Goal: Task Accomplishment & Management: Use online tool/utility

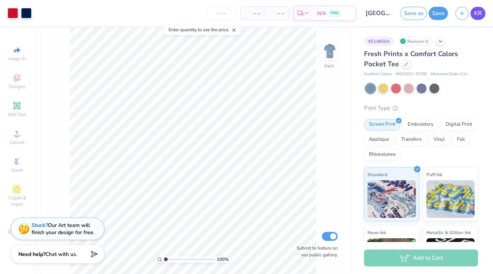
click at [477, 16] on span "KR" at bounding box center [478, 13] width 8 height 9
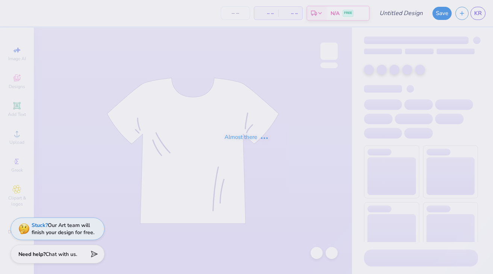
type input "50"
type input "[PERSON_NAME] : [GEOGRAPHIC_DATA][US_STATE]"
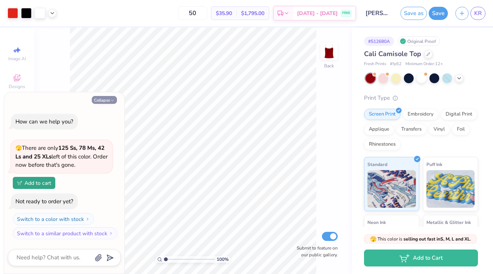
click at [100, 97] on button "Collapse" at bounding box center [104, 100] width 25 height 8
type textarea "x"
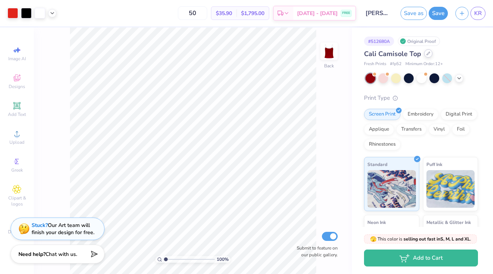
click at [428, 54] on icon at bounding box center [429, 54] width 4 height 4
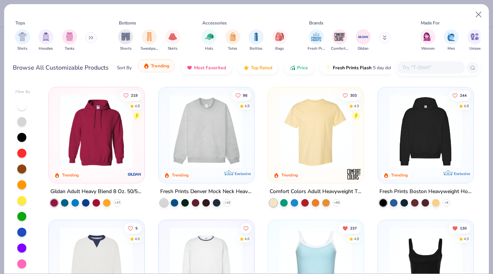
click at [164, 64] on span "Trending" at bounding box center [160, 66] width 18 height 6
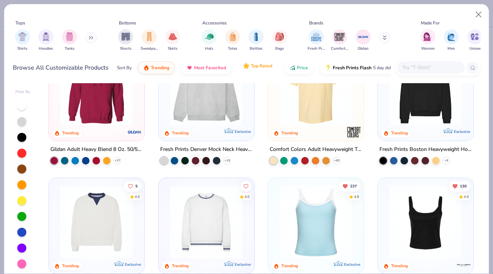
click at [247, 68] on img "button" at bounding box center [246, 66] width 6 height 6
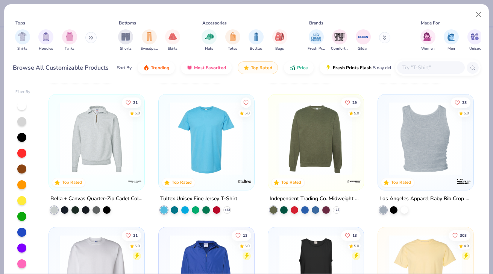
scroll to position [254, 0]
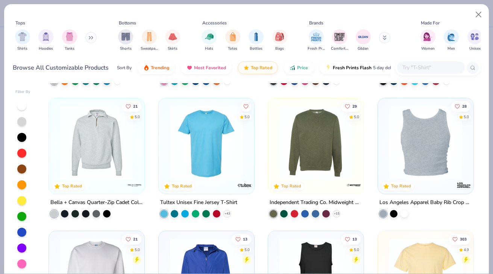
click at [428, 147] on div at bounding box center [425, 142] width 241 height 73
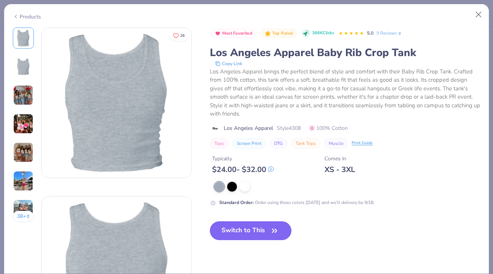
click at [24, 145] on img at bounding box center [23, 152] width 20 height 20
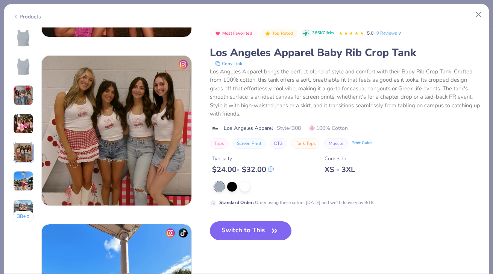
scroll to position [674, 0]
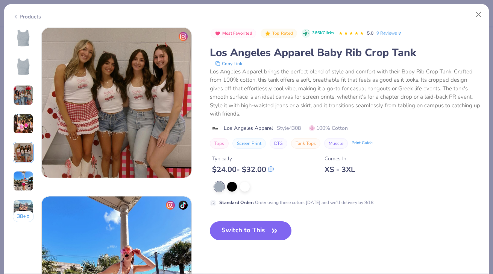
click at [24, 163] on div "38 +" at bounding box center [23, 127] width 21 height 200
click at [477, 12] on button "Close" at bounding box center [479, 15] width 14 height 14
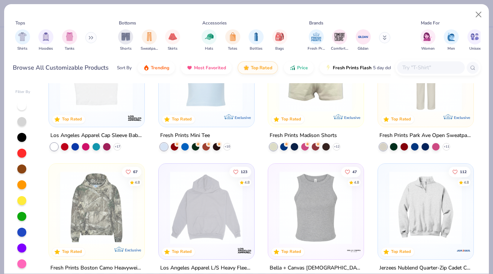
scroll to position [1577, 0]
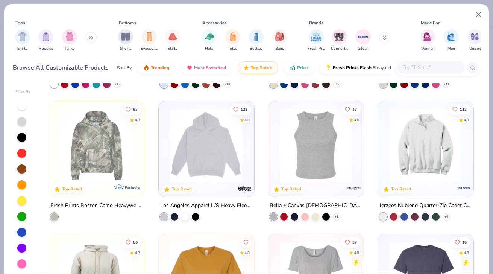
click at [93, 152] on img at bounding box center [96, 145] width 80 height 73
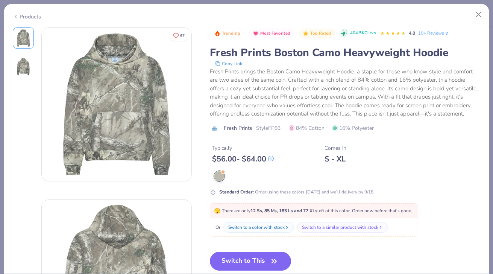
scroll to position [103, 0]
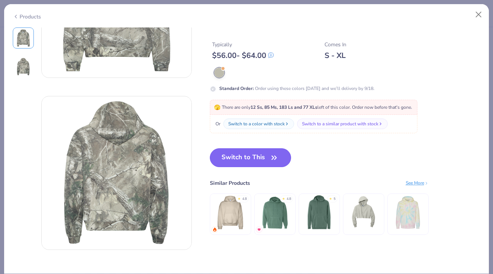
click at [261, 156] on button "Switch to This" at bounding box center [251, 157] width 82 height 19
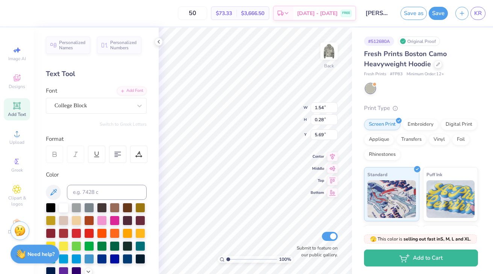
type input "3.41"
click at [103, 222] on div at bounding box center [102, 220] width 10 height 10
type input "7.03"
type input "0.69"
type input "6.29"
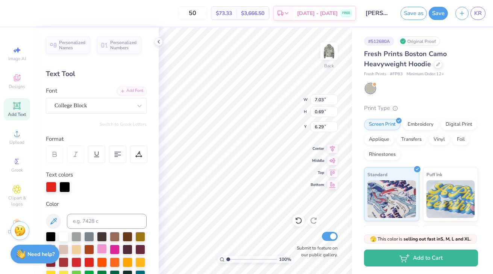
click at [107, 247] on div at bounding box center [102, 249] width 10 height 10
click at [326, 103] on div "100 % Back W 7.03 7.03 " H 0.69 0.69 " Y 6.29 6.29 " Center Middle Top Bottom S…" at bounding box center [255, 150] width 193 height 246
type input "10.18"
type input "1.00"
type input "5.98"
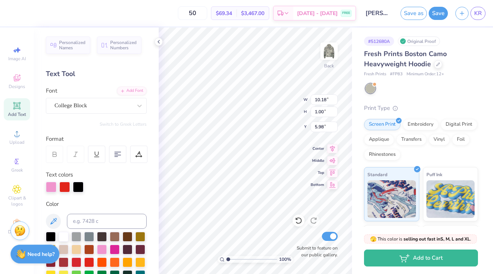
type input "14.38"
type input "1.41"
type input "5.57"
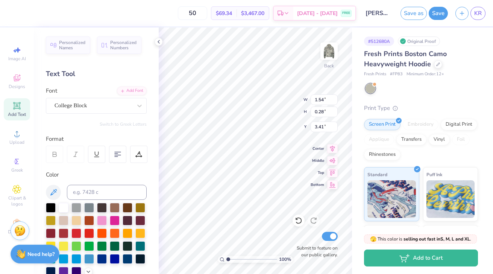
type input "8.76"
type input "14.38"
type input "1.41"
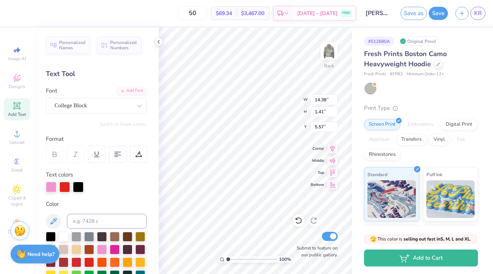
type input "4.96"
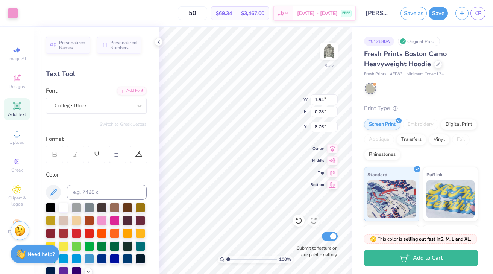
type input "8.75"
type input "4.96"
type input "0.90"
type input "7.11"
type input "14.38"
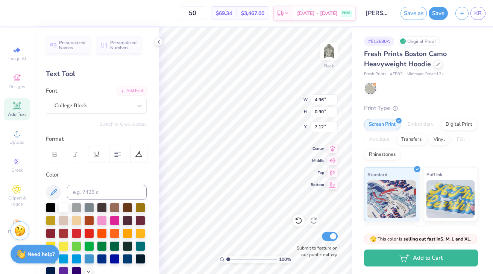
type input "1.41"
type input "4.96"
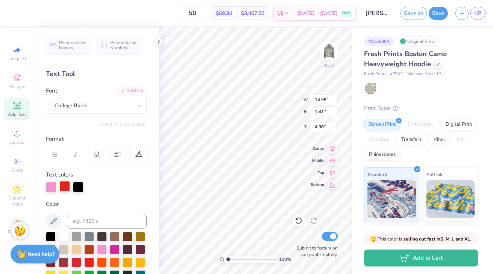
click at [66, 187] on div at bounding box center [64, 186] width 11 height 11
click at [64, 237] on div at bounding box center [64, 236] width 10 height 10
click at [94, 208] on div "Color" at bounding box center [96, 204] width 101 height 9
click at [112, 199] on div "Personalized Names Personalized Numbers Text Tool Add Font Font College Block S…" at bounding box center [96, 150] width 125 height 246
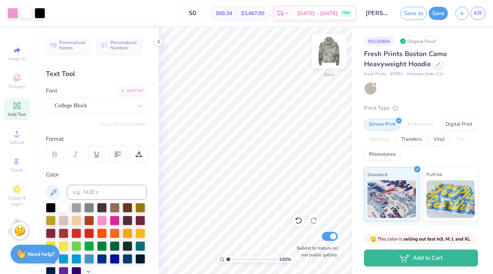
click at [331, 55] on img at bounding box center [329, 51] width 30 height 30
click at [23, 88] on span "Designs" at bounding box center [17, 87] width 17 height 6
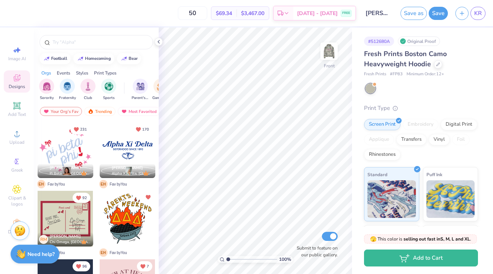
click at [82, 168] on div "Jovie Chen" at bounding box center [70, 168] width 41 height 6
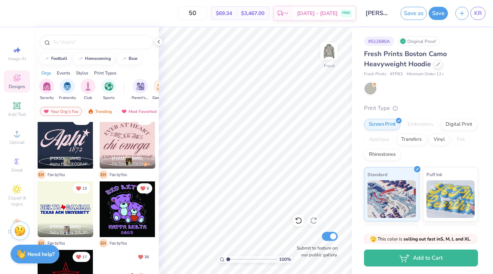
scroll to position [147, 0]
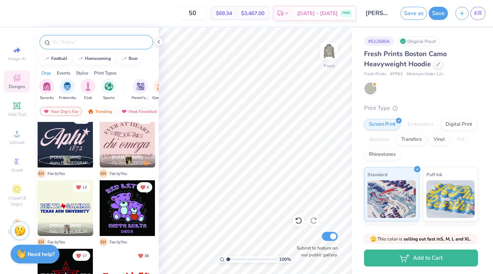
click at [111, 48] on div at bounding box center [96, 42] width 114 height 14
click at [111, 45] on input "text" at bounding box center [100, 42] width 96 height 8
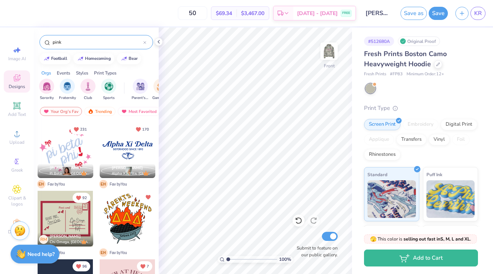
type input "pink"
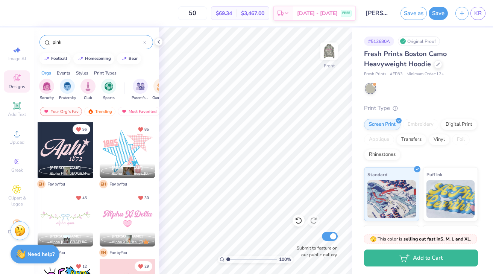
click at [69, 144] on div at bounding box center [66, 150] width 56 height 56
type input "9.59"
click at [331, 55] on img at bounding box center [329, 51] width 30 height 30
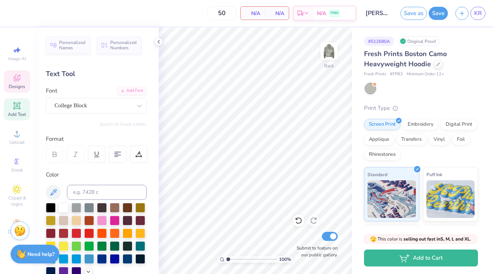
click at [24, 79] on div "Designs" at bounding box center [17, 81] width 26 height 22
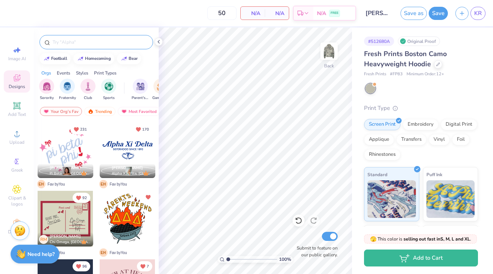
click at [94, 47] on div at bounding box center [96, 42] width 114 height 14
click at [94, 46] on div at bounding box center [96, 42] width 114 height 14
click at [92, 43] on input "text" at bounding box center [100, 42] width 96 height 8
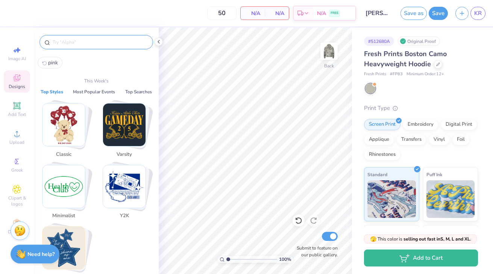
click at [52, 64] on span "pink" at bounding box center [53, 62] width 10 height 7
type input "pink"
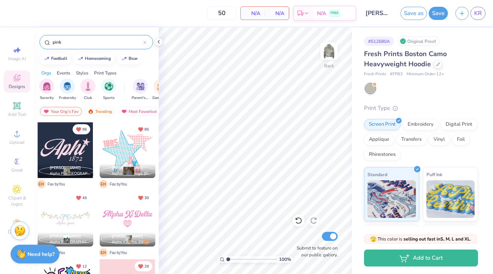
click at [63, 150] on div at bounding box center [66, 150] width 56 height 56
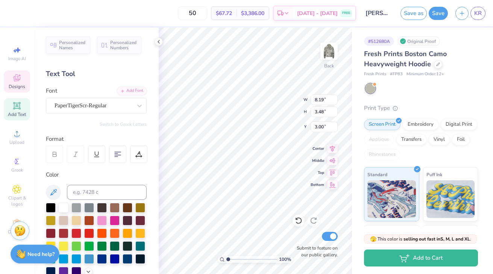
scroll to position [0, 2]
type textarea "Alpha Epsilon Phi"
type input "10.86"
type input "1.50"
type input "5.45"
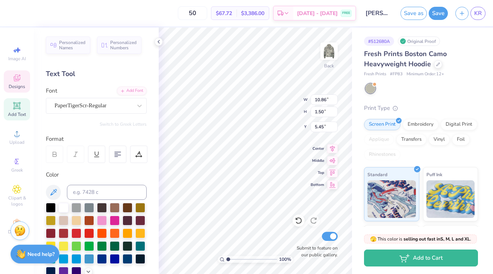
type input "4.34"
type input "11.04"
type input "10.86"
type input "1.50"
type input "5.63"
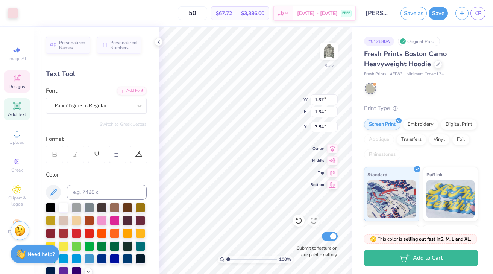
type input "3.84"
type textarea "1909"
type input "7.67"
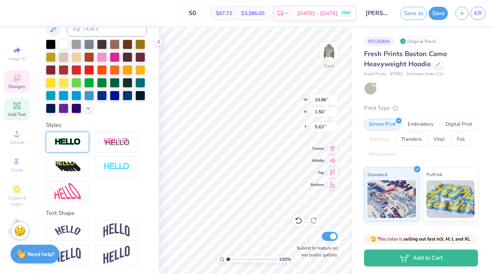
click at [69, 144] on img at bounding box center [68, 142] width 26 height 9
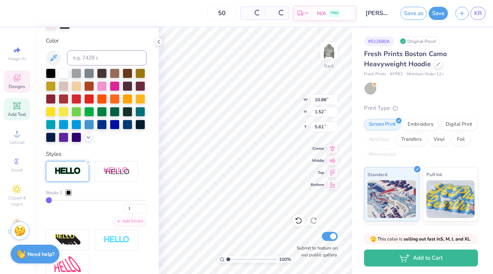
type input "10.88"
type input "1.52"
type input "5.61"
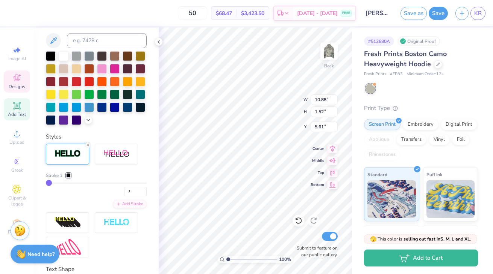
scroll to position [182, 0]
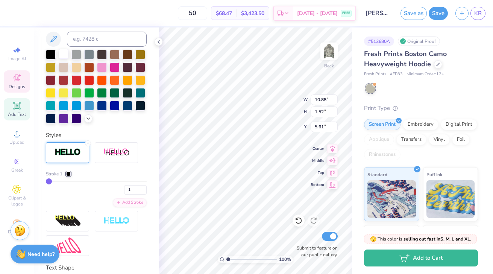
click at [63, 59] on div at bounding box center [64, 54] width 10 height 10
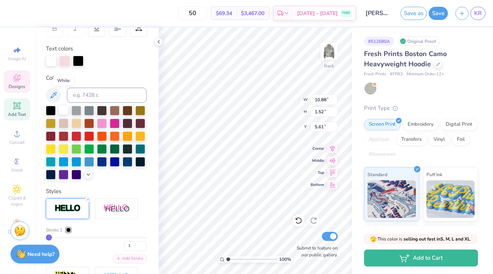
scroll to position [126, 0]
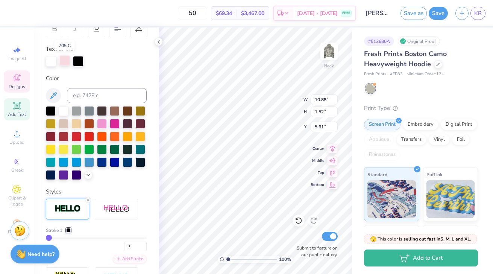
click at [62, 56] on div at bounding box center [64, 60] width 11 height 11
click at [99, 122] on div at bounding box center [102, 123] width 10 height 10
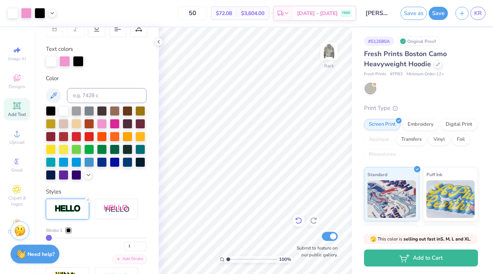
click at [299, 220] on icon at bounding box center [299, 221] width 8 height 8
click at [123, 186] on div "Personalized Names Personalized Numbers Text Tool Add Font Font PaperTigerScr-R…" at bounding box center [96, 150] width 125 height 246
click at [88, 199] on line at bounding box center [88, 200] width 2 height 2
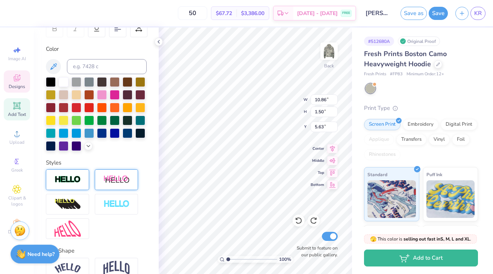
click at [290, 100] on div "100 % Back W 10.86 10.86 " H 1.50 1.50 " Y 5.63 5.63 " Center Middle Top Bottom…" at bounding box center [255, 150] width 193 height 246
type input "6.38"
type input "14.84"
type input "2.04"
type input "6.64"
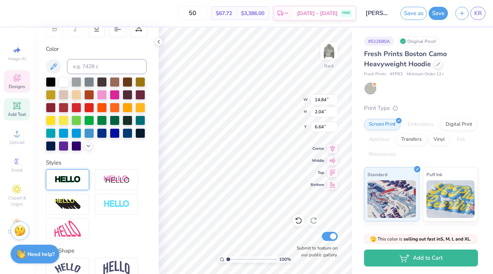
type input "5.35"
type input "4.01"
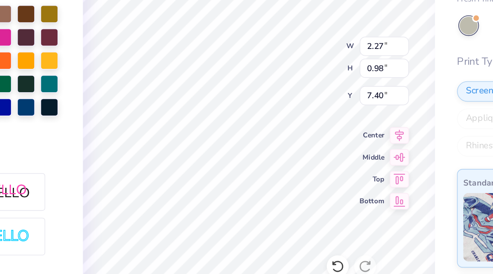
type input "7.76"
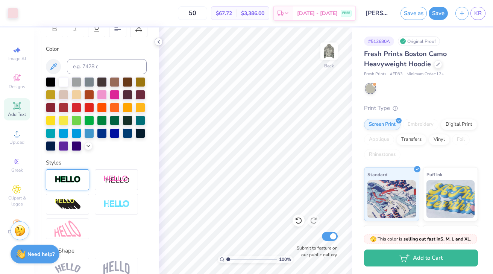
click at [158, 41] on icon at bounding box center [159, 42] width 6 height 6
click at [158, 41] on div "Personalized Names Personalized Numbers Text Tool Add Font Font Switch to Greek…" at bounding box center [96, 150] width 125 height 246
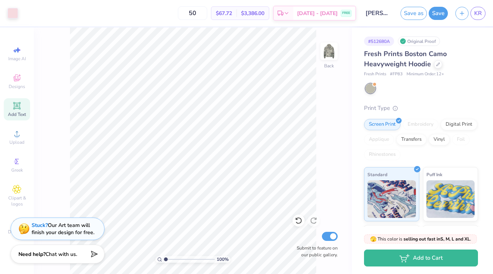
click at [327, 100] on div "100 % Back Submit to feature on our public gallery." at bounding box center [193, 150] width 318 height 246
click at [366, 13] on input "Emily Heiss : University of Arizona" at bounding box center [378, 13] width 37 height 15
click at [371, 13] on input "Emily Heiss : University of Arizona" at bounding box center [378, 13] width 37 height 15
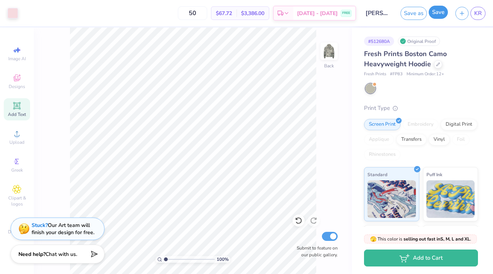
click at [434, 12] on button "Save" at bounding box center [438, 12] width 19 height 13
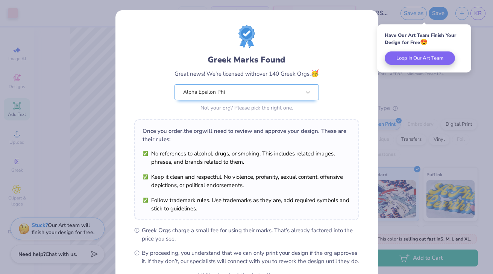
scroll to position [78, 0]
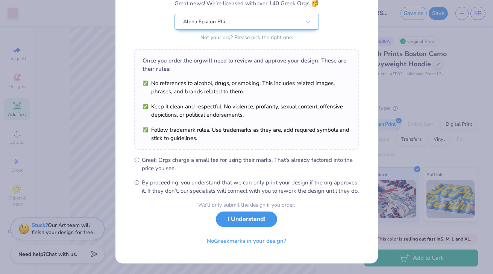
click at [252, 218] on button "I Understand!" at bounding box center [246, 218] width 61 height 15
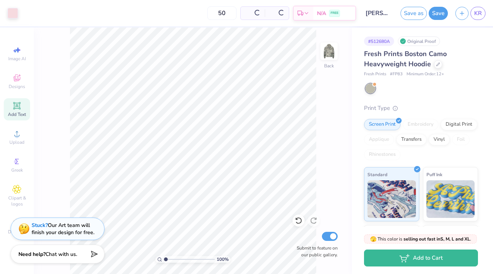
scroll to position [0, 0]
click at [482, 12] on link "KR" at bounding box center [478, 13] width 15 height 13
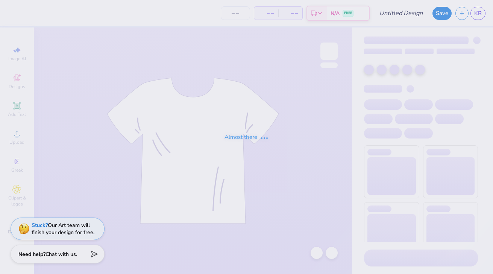
type input "50"
type input "[PERSON_NAME] : [GEOGRAPHIC_DATA][US_STATE]"
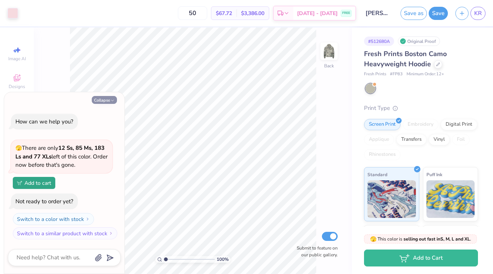
click at [102, 100] on button "Collapse" at bounding box center [104, 100] width 25 height 8
type textarea "x"
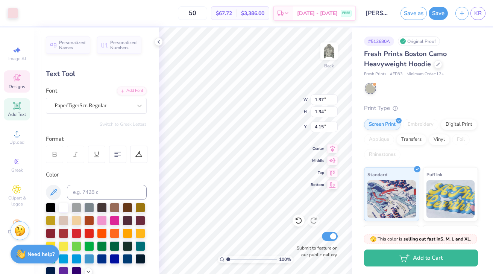
type input "3.85"
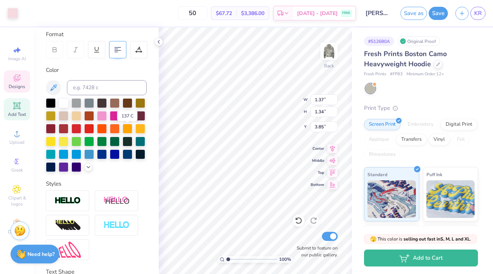
scroll to position [105, 0]
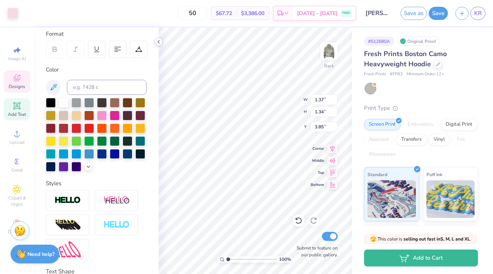
click at [161, 41] on icon at bounding box center [159, 42] width 6 height 6
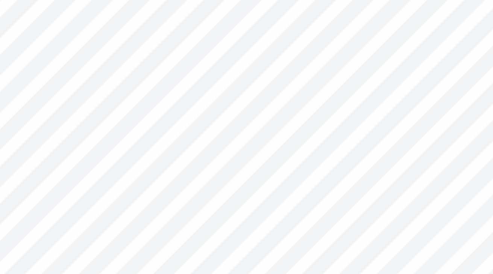
type input "5.03"
type input "1.22"
type input "1.19"
type input "5.18"
type input "1.19"
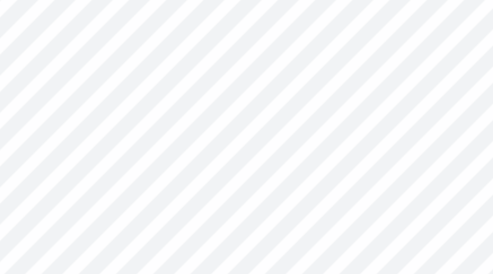
type input "1.20"
type input "5.20"
type input "5.17"
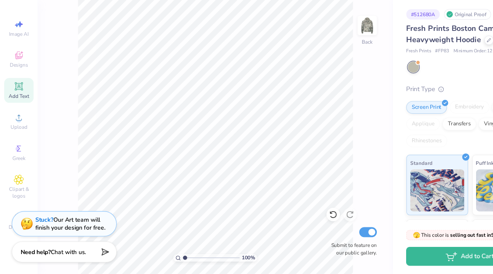
scroll to position [0, 0]
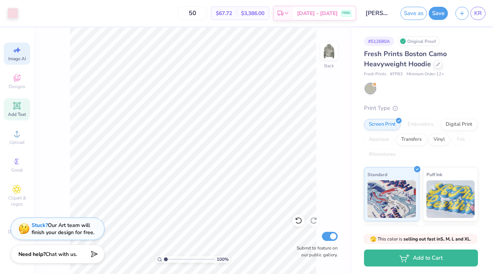
click at [20, 50] on icon at bounding box center [17, 50] width 5 height 6
select select "4"
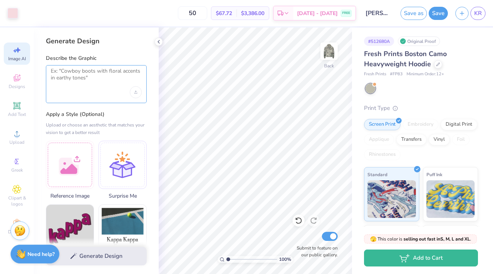
click at [95, 85] on textarea at bounding box center [96, 77] width 91 height 19
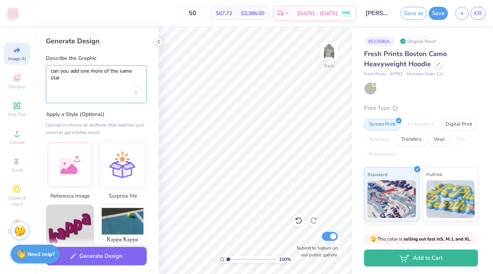
type textarea "can you add one more of the same star"
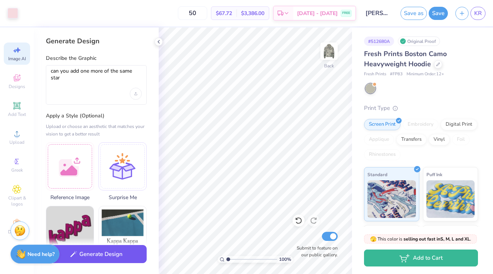
click at [127, 255] on button "Generate Design" at bounding box center [96, 254] width 101 height 18
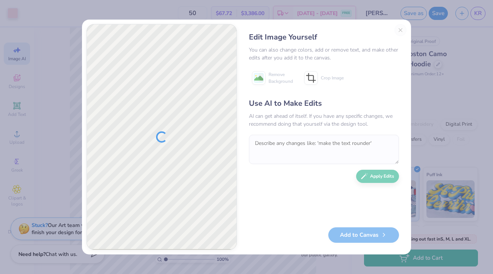
click at [396, 36] on div "Edit Image Yourself" at bounding box center [324, 37] width 150 height 11
click at [400, 30] on div "Edit Image Yourself You can also change colors, add or remove text, and make ot…" at bounding box center [323, 137] width 165 height 226
click at [144, 107] on div at bounding box center [162, 136] width 150 height 225
click at [351, 46] on div "You can also change colors, add or remove text, and make other edits after you …" at bounding box center [324, 54] width 150 height 16
click at [404, 28] on div "Edit Image Yourself You can also change colors, add or remove text, and make ot…" at bounding box center [323, 137] width 165 height 226
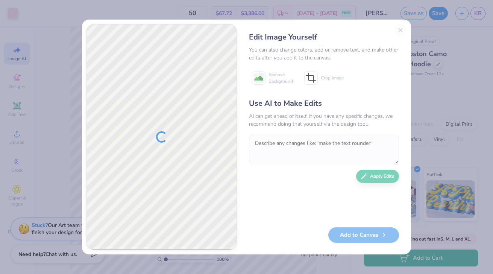
click at [403, 28] on div "Edit Image Yourself You can also change colors, add or remove text, and make ot…" at bounding box center [323, 137] width 165 height 226
click at [305, 134] on div "Use AI to Make Edits AI can get ahead of itself. If you have any specific chang…" at bounding box center [324, 159] width 150 height 122
click at [434, 114] on div "Edit Image Yourself You can also change colors, add or remove text, and make ot…" at bounding box center [246, 137] width 493 height 274
click at [400, 29] on div "Edit Image Yourself You can also change colors, add or remove text, and make ot…" at bounding box center [323, 137] width 165 height 226
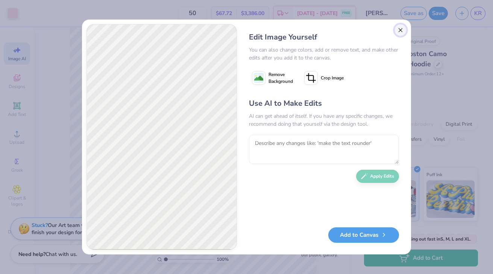
click at [399, 30] on button "Close" at bounding box center [401, 30] width 12 height 12
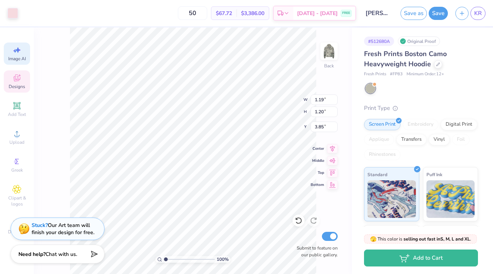
type input "3.84"
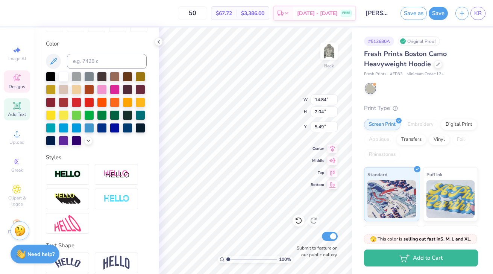
scroll to position [163, 0]
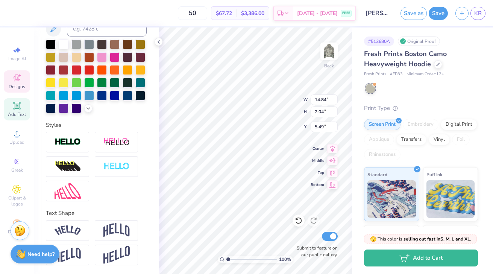
click at [282, 99] on div "100 % Back W 14.84 14.84 " H 2.04 2.04 " Y 5.49 5.49 " Center Middle Top Bottom…" at bounding box center [255, 150] width 193 height 246
click at [21, 89] on span "Designs" at bounding box center [17, 87] width 17 height 6
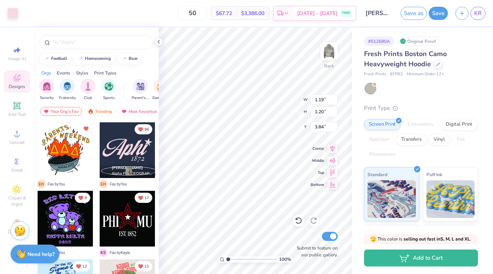
click at [131, 159] on div at bounding box center [128, 150] width 56 height 56
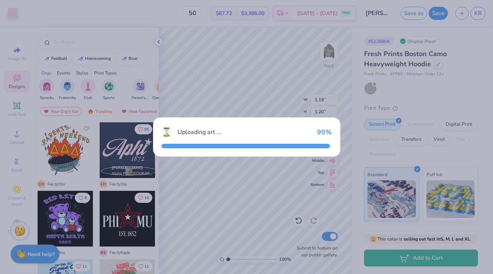
type input "8.61"
type input "4.32"
type input "3.00"
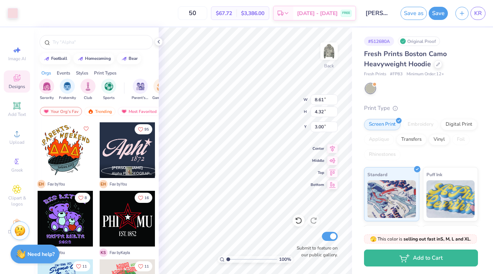
type input "8.19"
type input "3.48"
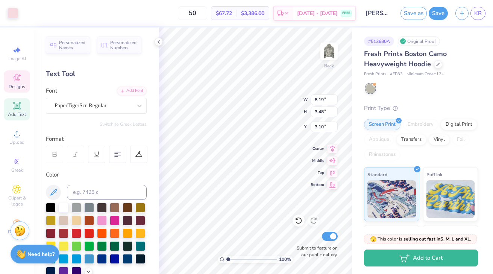
type input "3.00"
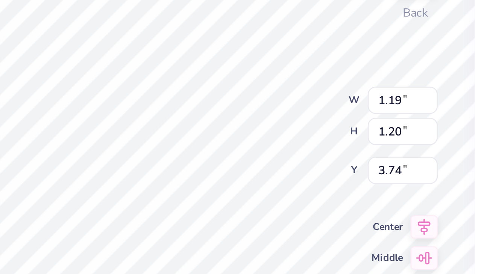
type input "5.17"
click at [272, 114] on div "100 % Back W 1.19 1.19 " H 1.20 1.20 " Y 5.17 5.17 " Center Middle Top Bottom S…" at bounding box center [255, 150] width 193 height 246
type input "1.37"
type input "1.34"
type input "3.00"
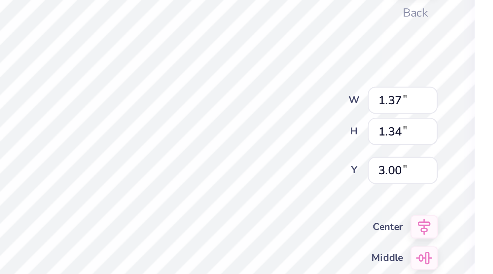
type input "2.33"
type input "0.79"
type input "0.77"
type input "2.90"
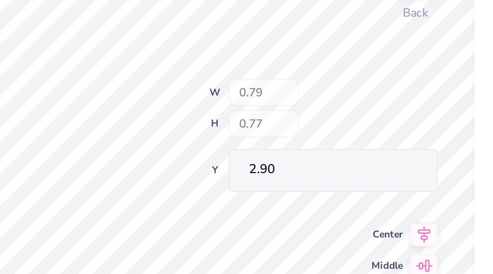
type input "0.76"
type input "0.79"
type input "2.86"
click at [279, 108] on div "100 % Back W 0.76 H 0.79 Y 2.86 Center Middle Top Bottom Submit to feature on o…" at bounding box center [255, 150] width 193 height 246
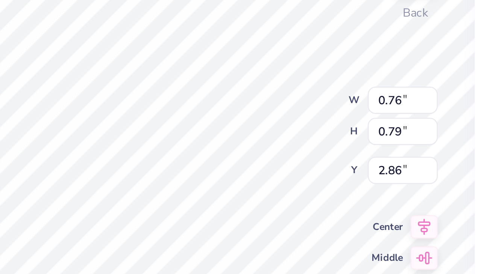
type input "5.58"
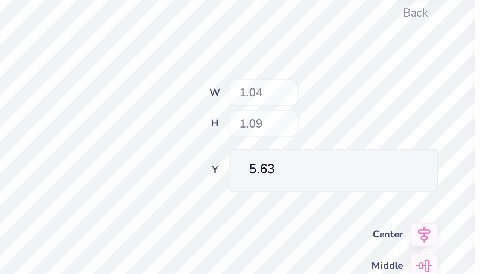
type input "1.04"
type input "1.09"
type input "5.63"
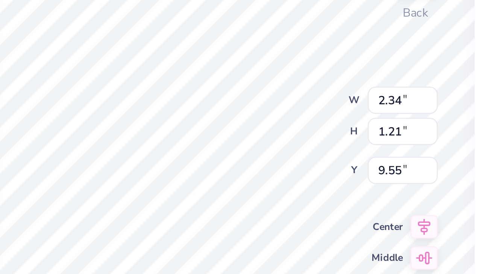
type input "9.55"
type input "3.00"
type input "14.84"
type input "2.04"
type input "5.35"
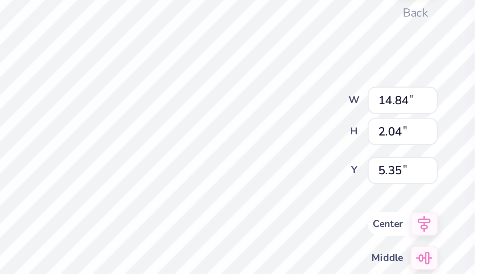
type textarea "x"
type input "8.88"
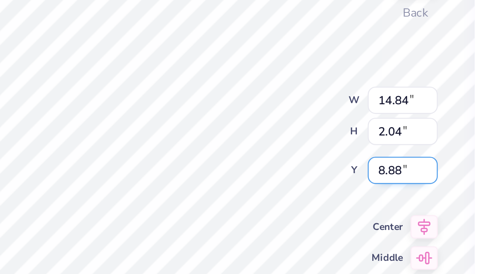
click at [313, 130] on div "100 % Back W 14.84 14.84 " H 2.04 2.04 " Y 8.88 8.88 " Center Middle Top Bottom…" at bounding box center [255, 150] width 193 height 246
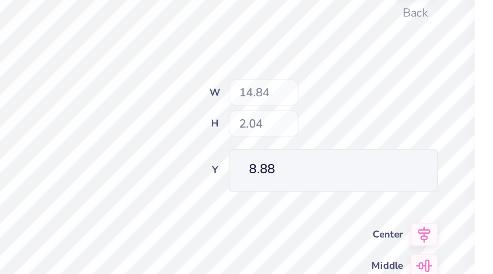
scroll to position [87, 0]
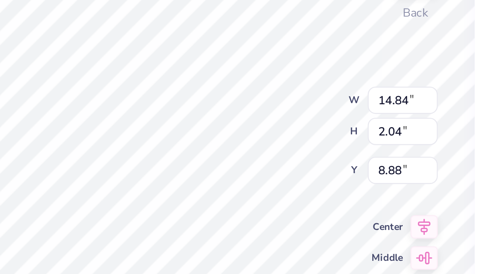
type textarea "x"
type input "3.54"
click at [273, 96] on div "100 % Back W 14.84 14.84 " H 2.04 2.04 " Y 3.54 3.54 " Center Middle Top Bottom…" at bounding box center [255, 150] width 193 height 246
type textarea "x"
type input "6.81"
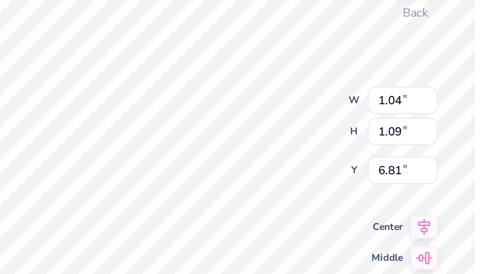
type textarea "x"
type input "3.00"
type textarea "x"
type input "1.10"
type input "2.98"
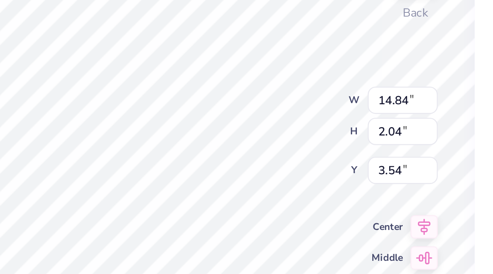
type textarea "x"
type input "4.33"
type textarea "x"
type input "3.78"
type textarea "x"
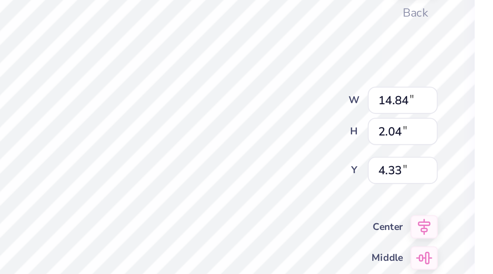
type input "1.04"
type input "1.10"
type input "4.07"
type textarea "x"
type input "0.59"
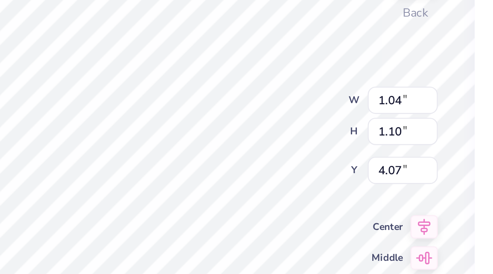
type input "0.63"
type input "4.62"
type textarea "x"
type input "4.33"
click at [278, 108] on div "100 % Back W 0.59 0.59 " H 0.63 0.63 " Y 4.33 4.33 " Center Middle Top Bottom S…" at bounding box center [255, 150] width 193 height 246
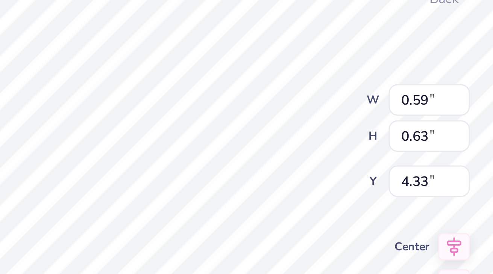
type textarea "x"
type input "4.55"
type textarea "x"
type input "0.81"
type input "0.85"
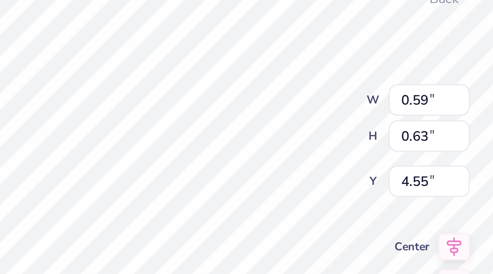
type input "4.29"
type textarea "x"
type input "0.82"
type input "0.84"
type textarea "x"
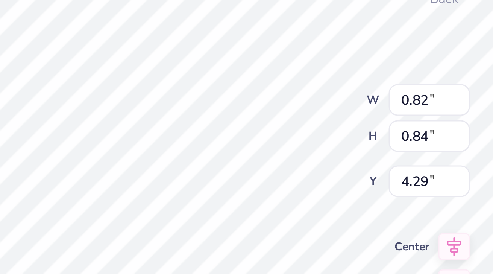
type input "0.59"
type input "0.60"
type input "4.59"
type textarea "x"
type input "14.84"
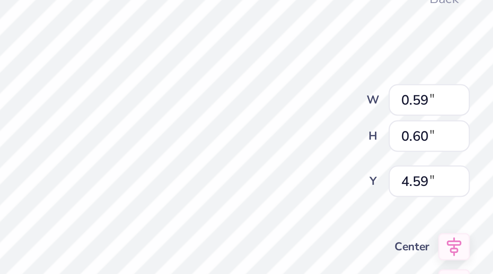
type input "2.04"
type input "4.33"
type textarea "x"
type input "0.59"
type input "0.60"
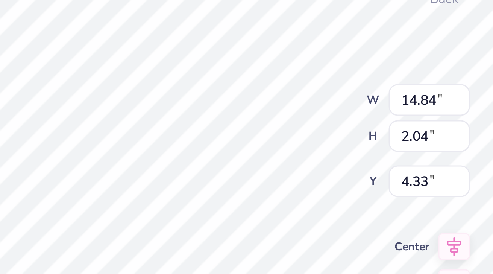
type input "4.59"
type textarea "x"
type input "4.33"
type textarea "x"
type input "14.84"
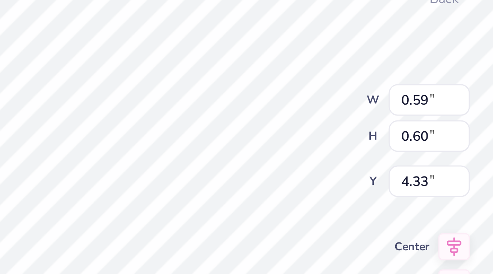
type input "2.04"
click at [283, 104] on div "100 % Back W 14.84 14.84 " H 2.04 2.04 " Y 4.33 4.33 " Center Middle Top Bottom…" at bounding box center [255, 150] width 193 height 246
type textarea "x"
type input "0.65"
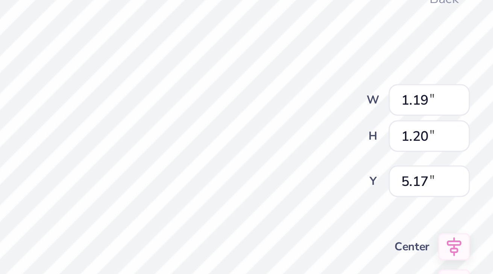
type input "5.66"
type textarea "x"
type input "4.28"
type textarea "x"
type input "4.33"
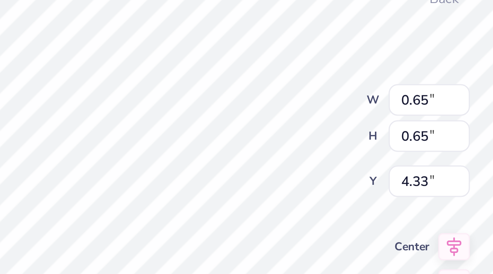
type textarea "x"
type input "0.92"
type input "4.09"
type textarea "x"
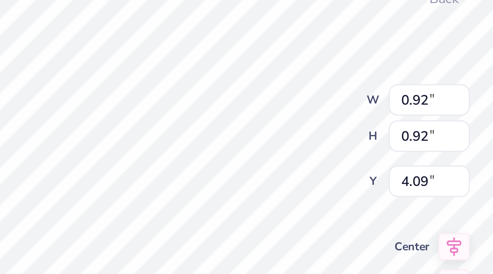
type input "4.17"
type textarea "x"
type input "14.84"
type input "2.04"
type textarea "x"
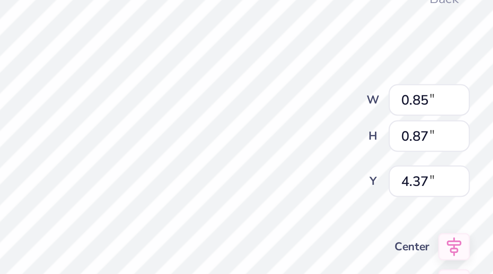
type input "4.22"
type textarea "x"
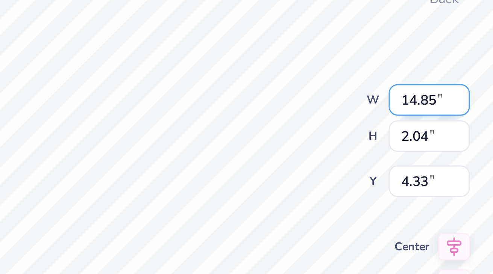
click at [334, 98] on input "14.85" at bounding box center [324, 99] width 27 height 11
click at [334, 98] on input "14.86" at bounding box center [324, 99] width 27 height 11
click at [334, 98] on input "14.87" at bounding box center [324, 99] width 27 height 11
type input "14.88"
click at [334, 98] on input "14.88" at bounding box center [324, 99] width 27 height 11
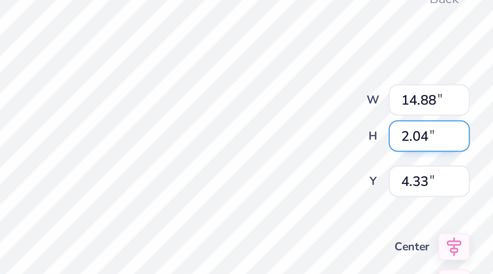
type input "2.03"
click at [332, 113] on input "2.03" at bounding box center [324, 111] width 27 height 11
type textarea "x"
click at [334, 109] on input "2.04" at bounding box center [324, 111] width 27 height 11
click at [334, 109] on input "2.05" at bounding box center [324, 111] width 27 height 11
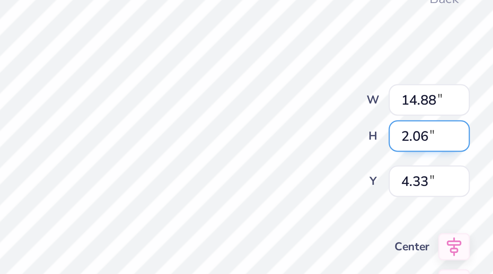
type input "2.06"
click at [334, 109] on input "2.06" at bounding box center [324, 111] width 27 height 11
type textarea "x"
type input "14.96"
type input "4.32"
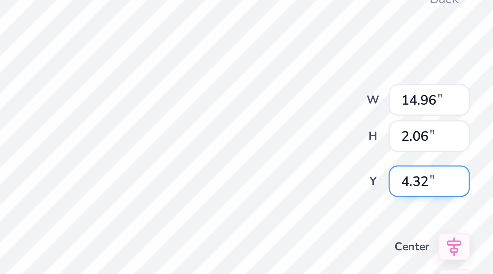
click at [320, 126] on input "4.32" at bounding box center [324, 126] width 27 height 11
type textarea "x"
type input "5.34"
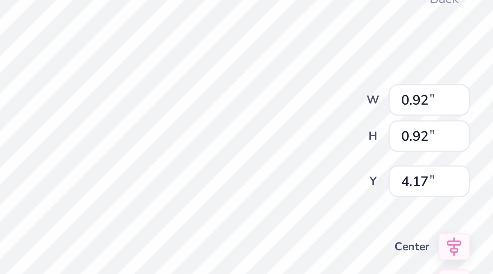
type textarea "x"
type input "5.09"
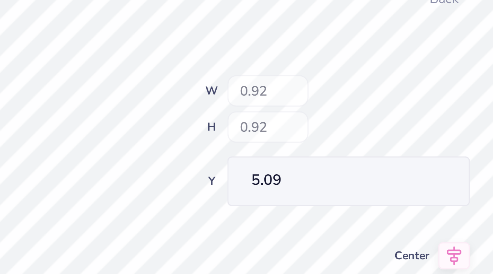
click at [283, 108] on div "100 % Back W 0.92 H 0.92 Y 5.09 Center Middle Top Bottom Submit to feature on o…" at bounding box center [255, 150] width 193 height 246
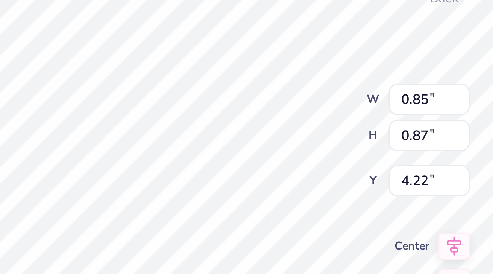
type textarea "x"
type input "3.00"
type textarea "x"
type input "0.88"
type input "0.85"
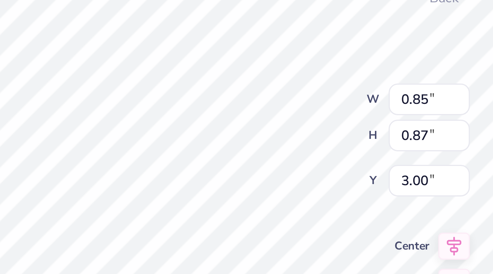
type input "3.04"
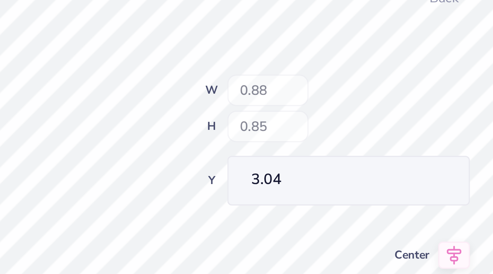
click at [287, 109] on div "100 % Back W 0.88 H 0.85 Y 3.04 Center Middle Top Bottom Submit to feature on o…" at bounding box center [255, 150] width 193 height 246
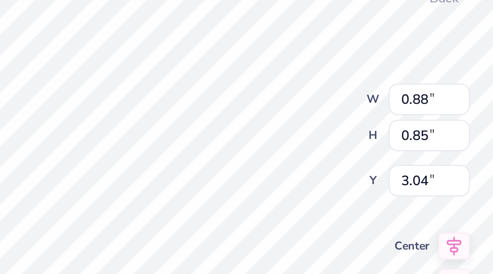
type textarea "x"
type input "5.16"
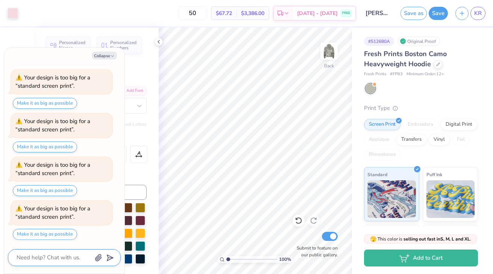
click at [60, 257] on textarea at bounding box center [54, 257] width 76 height 10
type textarea "x"
type textarea "c"
type textarea "x"
type textarea "ca"
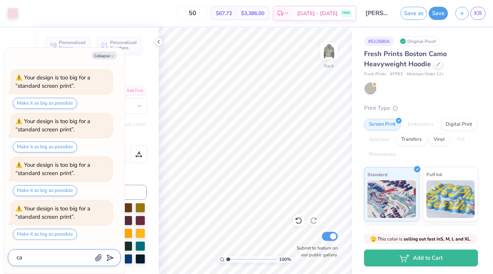
type textarea "x"
type textarea "can"
type textarea "x"
type textarea "can"
type textarea "x"
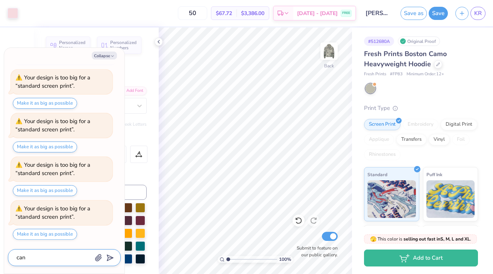
type textarea "can y"
type textarea "x"
type textarea "can yo"
type textarea "x"
type textarea "can you"
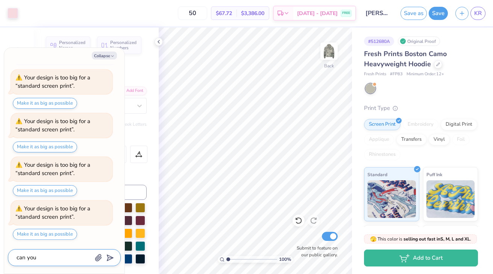
type textarea "x"
type textarea "can you"
type textarea "x"
type textarea "can you r"
type textarea "x"
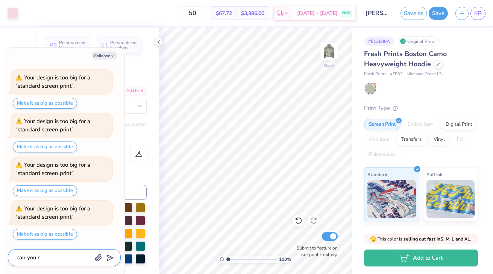
type textarea "can you re"
type textarea "x"
type textarea "can you rem"
type textarea "x"
type textarea "can you remov"
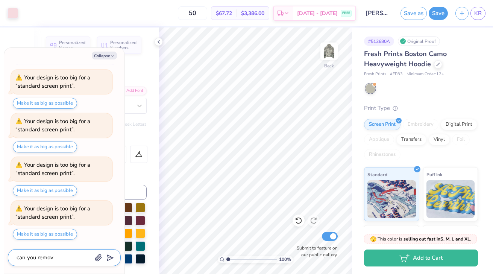
type textarea "x"
type textarea "can you remove"
type textarea "x"
type textarea "can you remove"
type textarea "x"
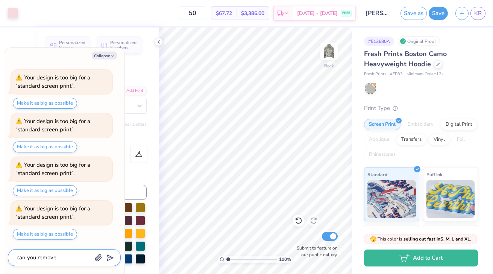
type textarea "can you remove t"
type textarea "x"
type textarea "can you remove th"
type textarea "x"
type textarea "can you remove the"
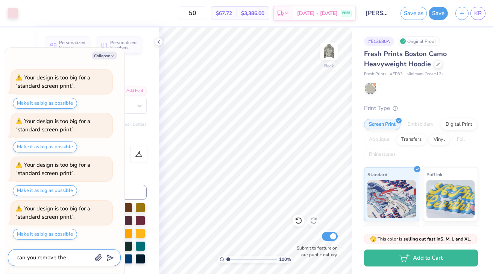
type textarea "x"
type textarea "can you remove the"
type textarea "x"
type textarea "can you remove the d"
type textarea "x"
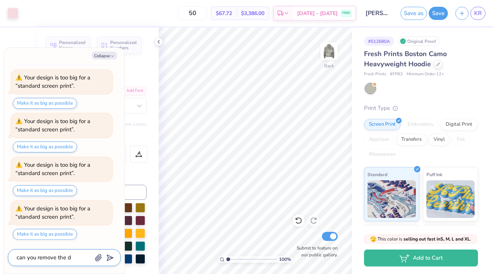
type textarea "can you remove the do"
type textarea "x"
type textarea "can you remove the dot"
type textarea "x"
type textarea "can you remove the dots"
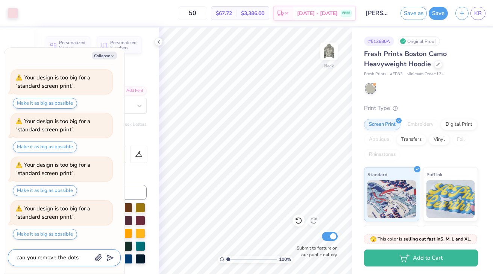
type textarea "x"
type textarea "can you remove the dots"
type textarea "x"
type textarea "can you remove the dots o"
type textarea "x"
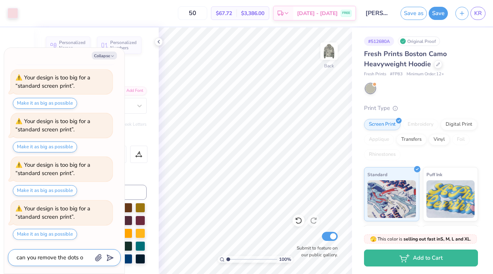
type textarea "can you remove the dots on"
type textarea "x"
type textarea "can you remove the dots on"
type textarea "x"
type textarea "can you remove the dots on t"
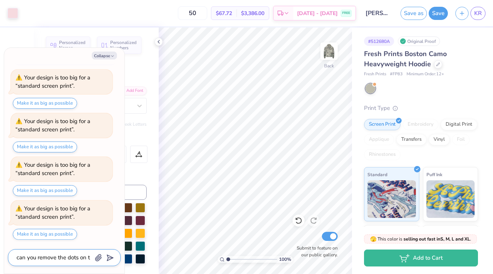
type textarea "x"
type textarea "can you remove the dots on th"
type textarea "x"
type textarea "can you remove the dots on the"
type textarea "x"
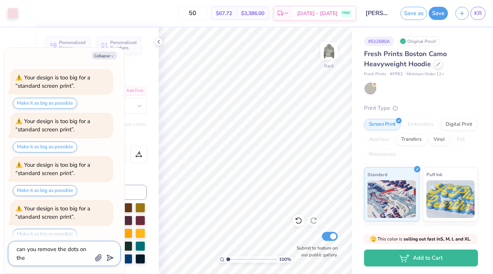
type textarea "can you remove the dots on the"
type textarea "x"
type textarea "can you remove the dots on the I"
type textarea "x"
type textarea "can you remove the dots on the I'"
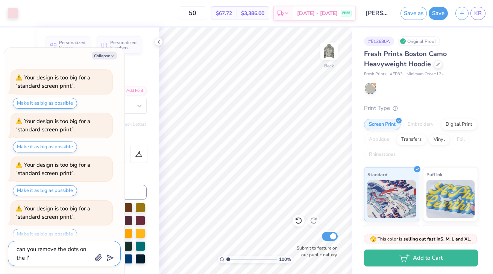
type textarea "x"
type textarea "can you remove the dots on the I's"
type textarea "x"
type textarea "can you remove the dots on the I's"
type textarea "x"
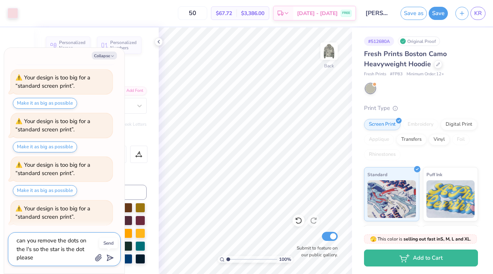
click at [110, 255] on icon "submit" at bounding box center [108, 257] width 11 height 11
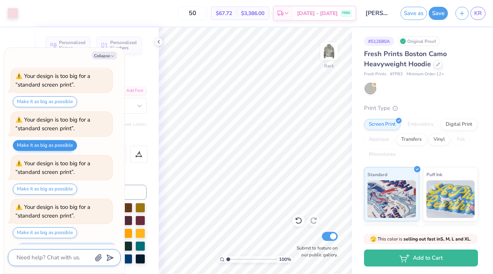
scroll to position [620, 0]
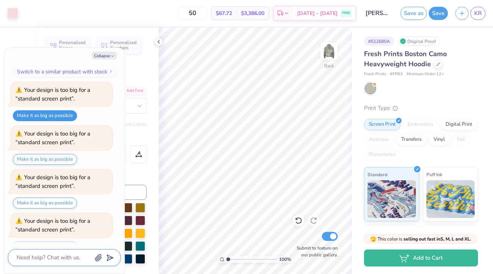
click at [63, 110] on button "Make it as big as possible" at bounding box center [45, 115] width 64 height 11
